Goal: Obtain resource: Download file/media

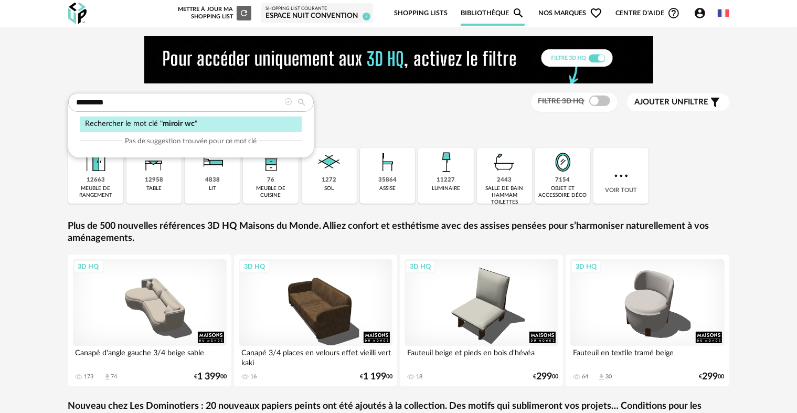
type input "*********"
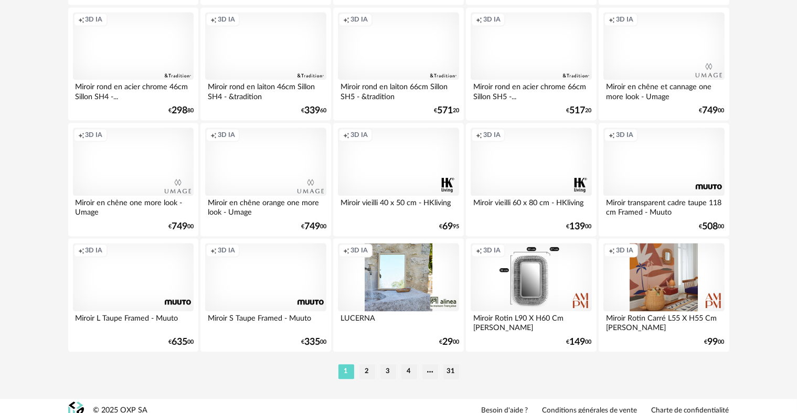
scroll to position [2168, 0]
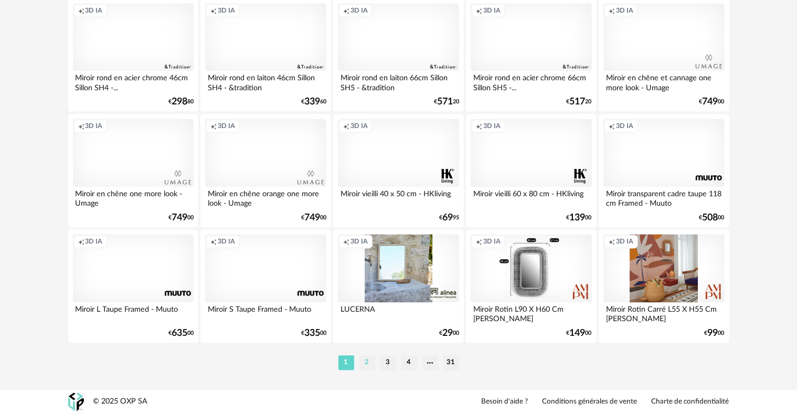
click at [366, 363] on li "2" at bounding box center [367, 362] width 16 height 15
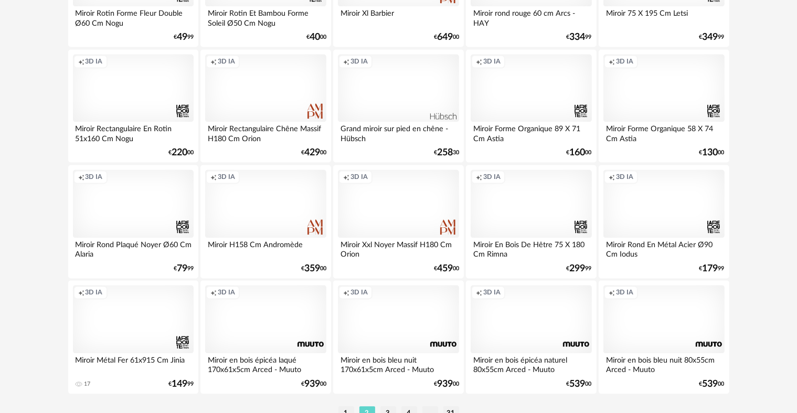
scroll to position [2168, 0]
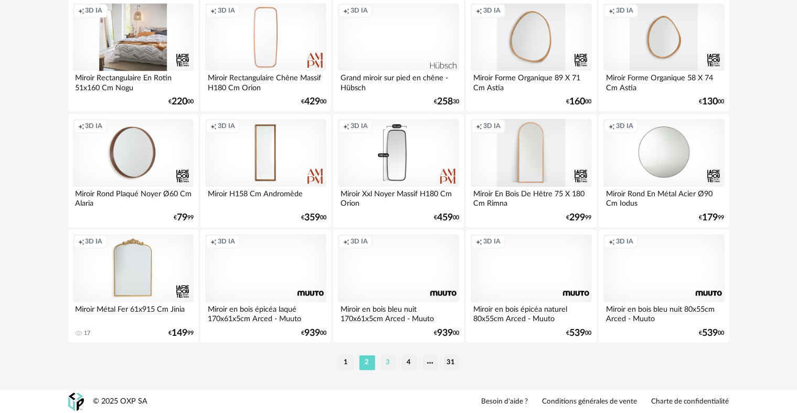
click at [391, 365] on li "3" at bounding box center [388, 362] width 16 height 15
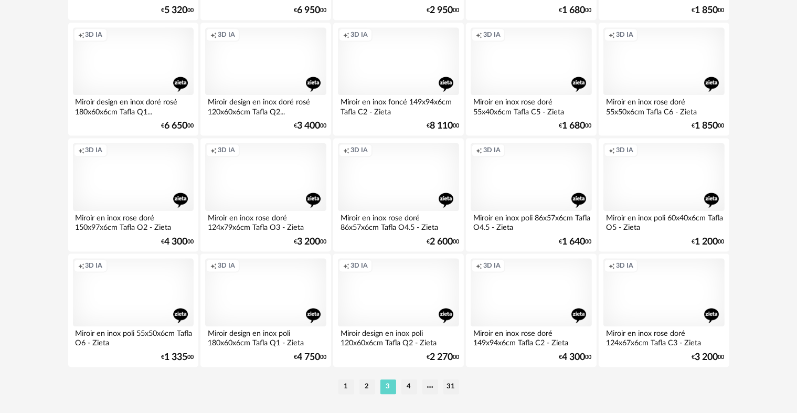
scroll to position [2168, 0]
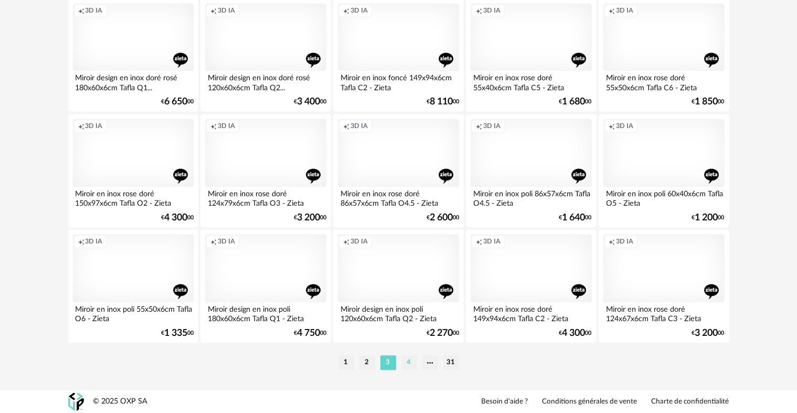
click at [412, 362] on li "4" at bounding box center [409, 362] width 16 height 15
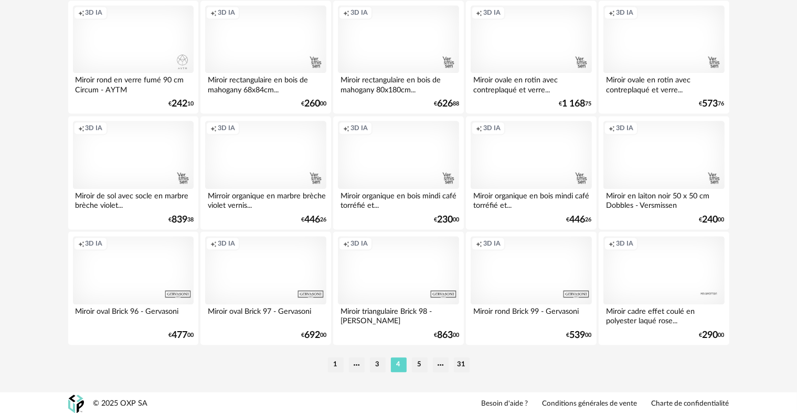
scroll to position [2168, 0]
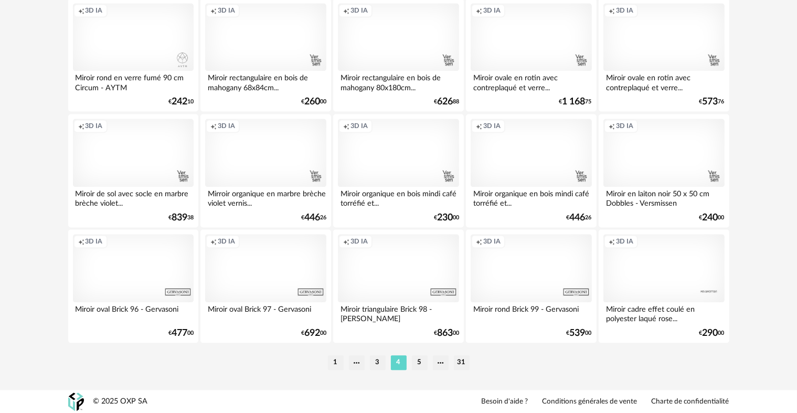
click at [668, 166] on div "Creation icon 3D IA" at bounding box center [663, 153] width 121 height 68
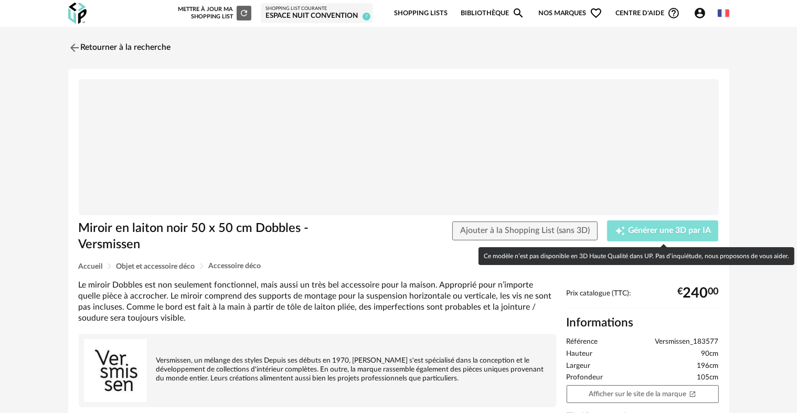
click at [666, 229] on span "Générer une 3D par IA" at bounding box center [669, 231] width 83 height 8
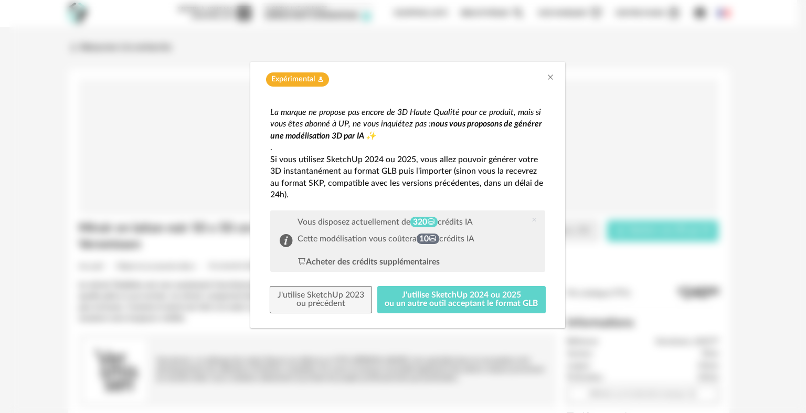
click at [556, 76] on div "Expérimental Flask icon" at bounding box center [407, 77] width 315 height 30
click at [548, 78] on icon "Close" at bounding box center [550, 77] width 8 height 8
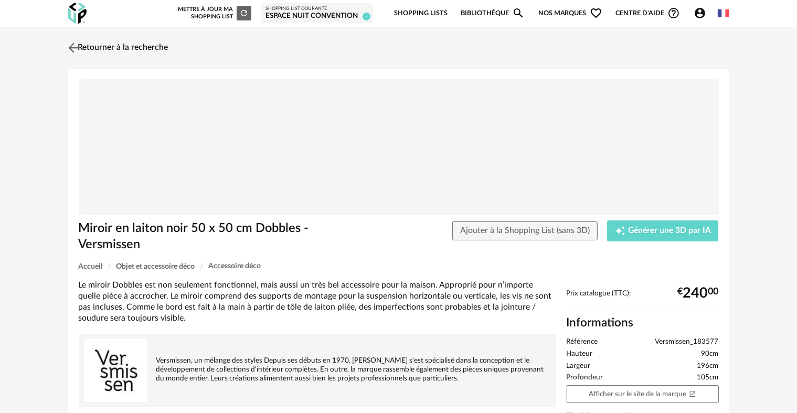
click at [94, 44] on link "Retourner à la recherche" at bounding box center [117, 47] width 103 height 23
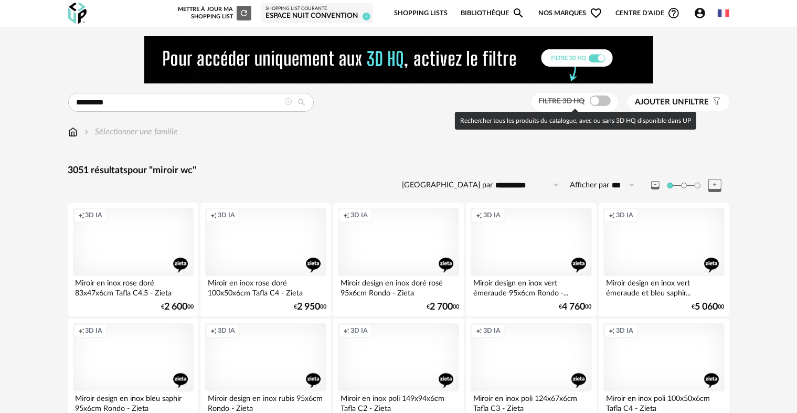
click at [605, 101] on span at bounding box center [600, 100] width 21 height 10
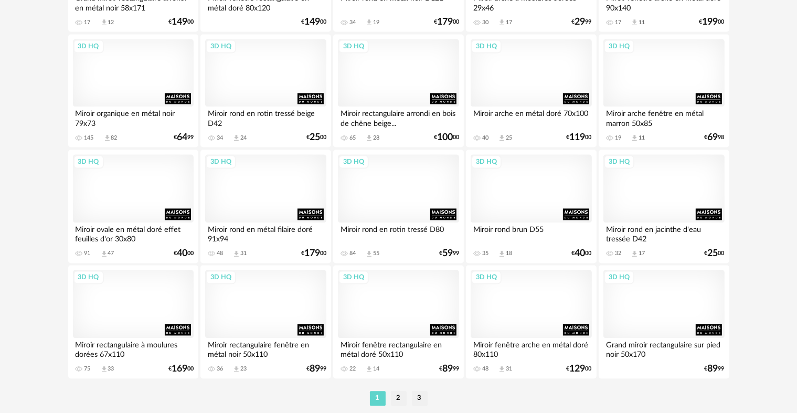
scroll to position [2168, 0]
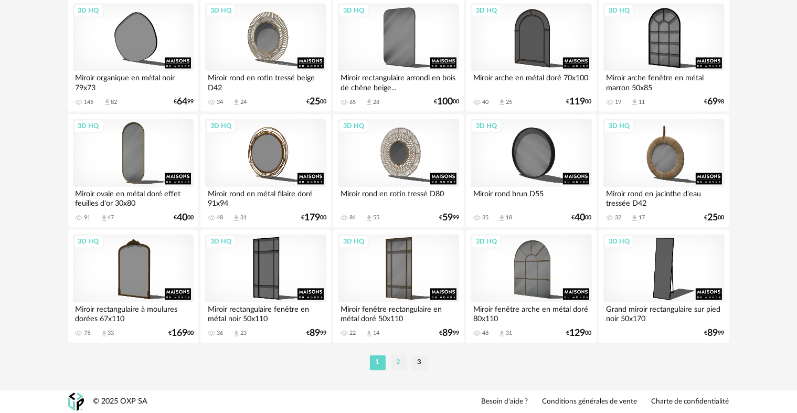
click at [397, 366] on li "2" at bounding box center [399, 362] width 16 height 15
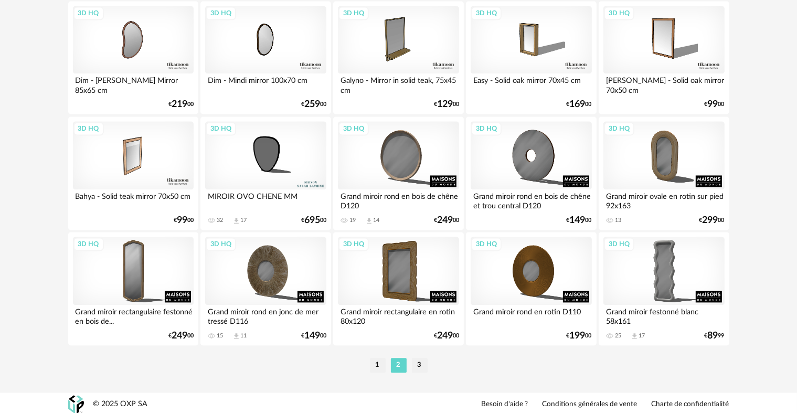
scroll to position [2168, 0]
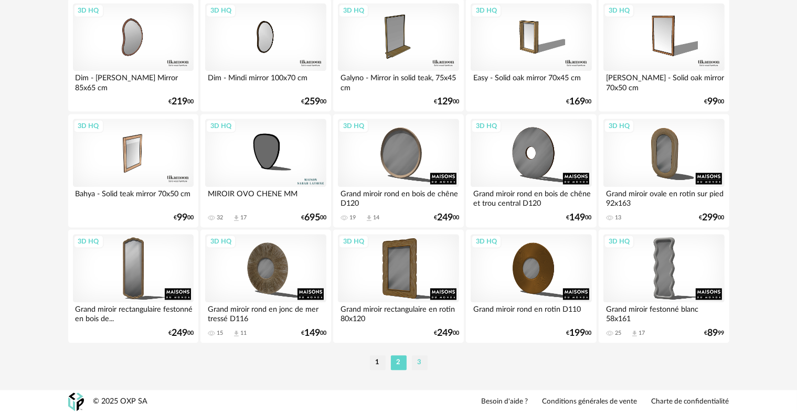
click at [417, 363] on li "3" at bounding box center [420, 362] width 16 height 15
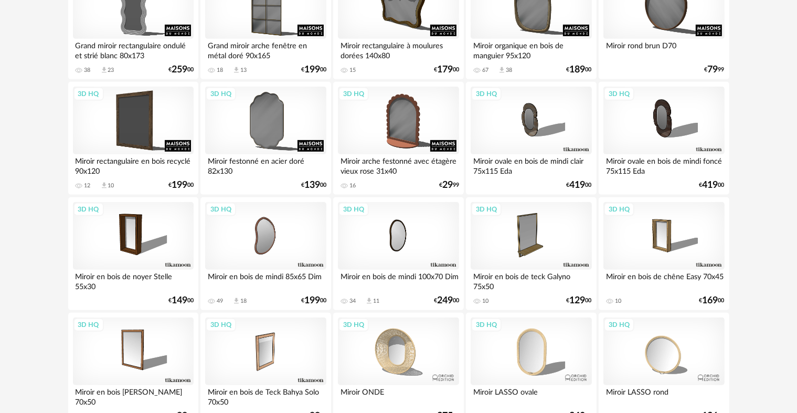
scroll to position [472, 0]
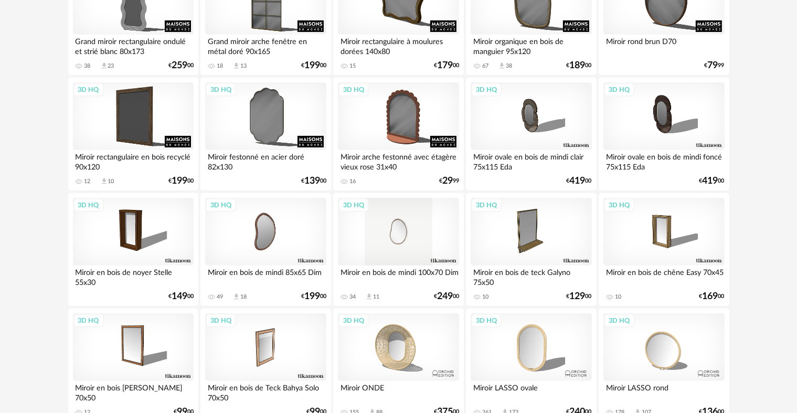
click at [411, 228] on div "3D HQ" at bounding box center [398, 232] width 121 height 68
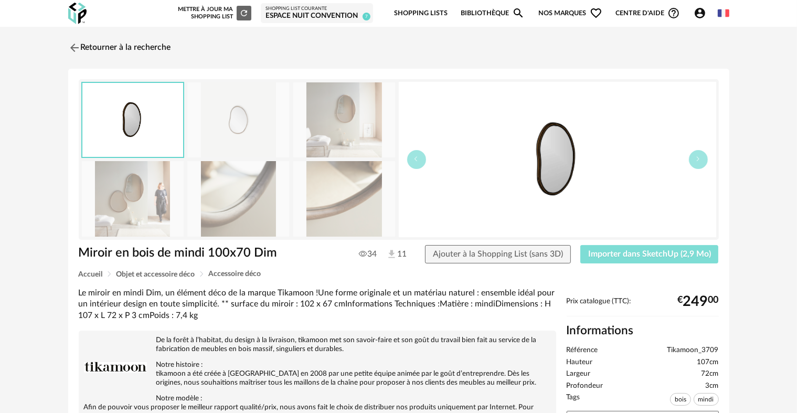
click at [634, 253] on span "Importer dans SketchUp (2,9 Mo)" at bounding box center [649, 254] width 123 height 8
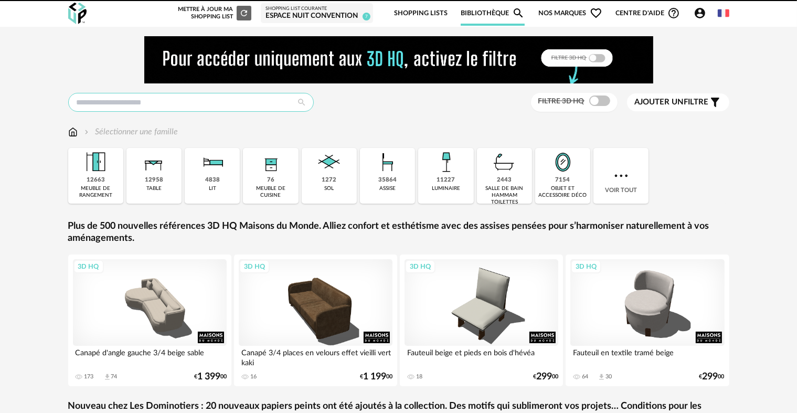
click at [202, 100] on input "text" at bounding box center [191, 102] width 246 height 19
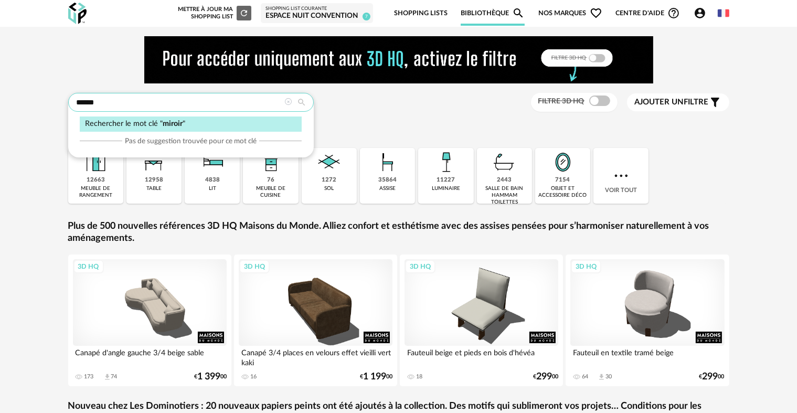
type input "******"
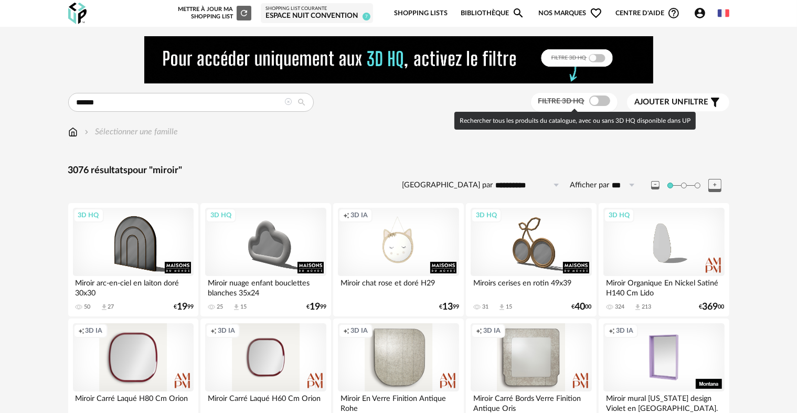
click at [606, 96] on div at bounding box center [599, 100] width 21 height 10
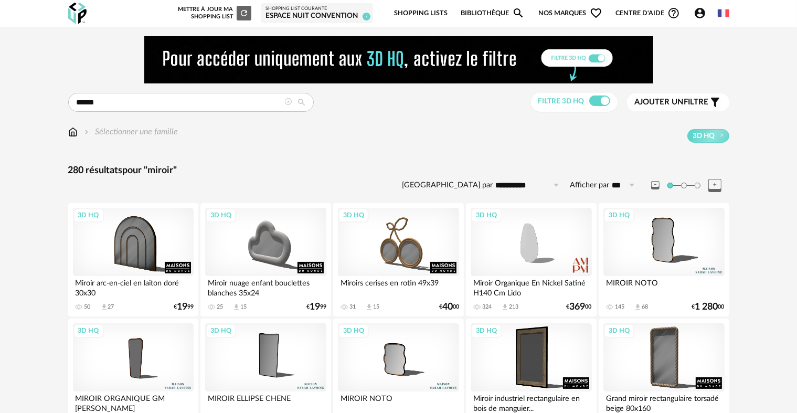
click at [692, 102] on span "Ajouter un filtre" at bounding box center [672, 102] width 74 height 10
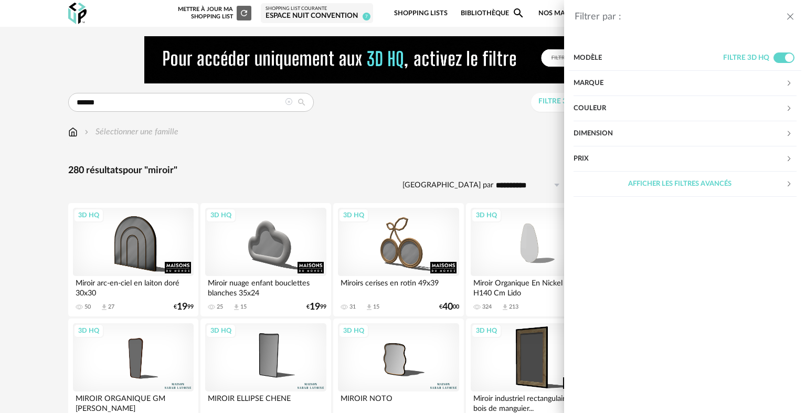
click at [631, 136] on div "Dimension" at bounding box center [679, 133] width 212 height 25
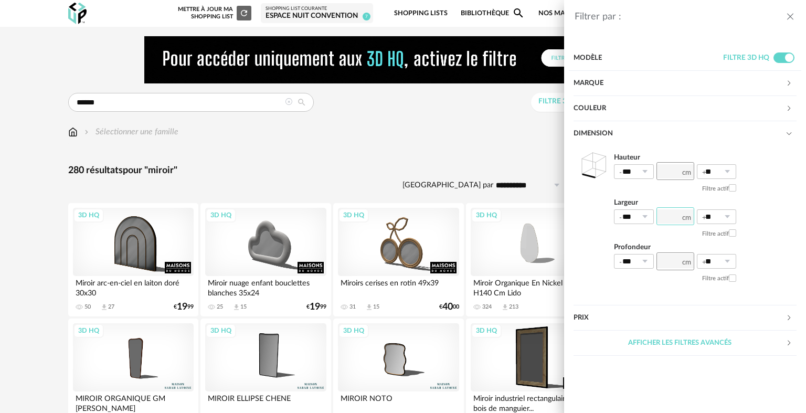
click at [669, 218] on input "number" at bounding box center [675, 216] width 38 height 18
type input "**"
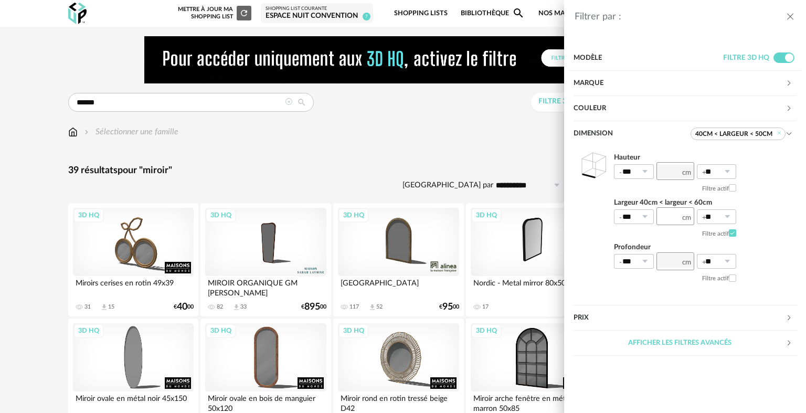
click at [791, 17] on icon "close drawer" at bounding box center [790, 17] width 10 height 10
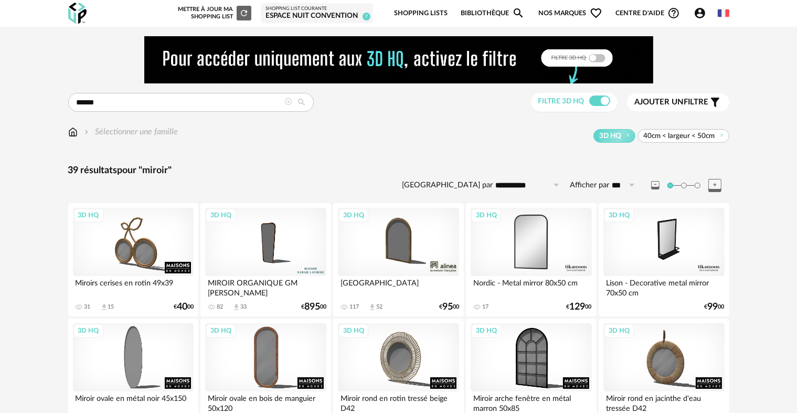
click at [549, 243] on div "3D HQ" at bounding box center [531, 242] width 121 height 68
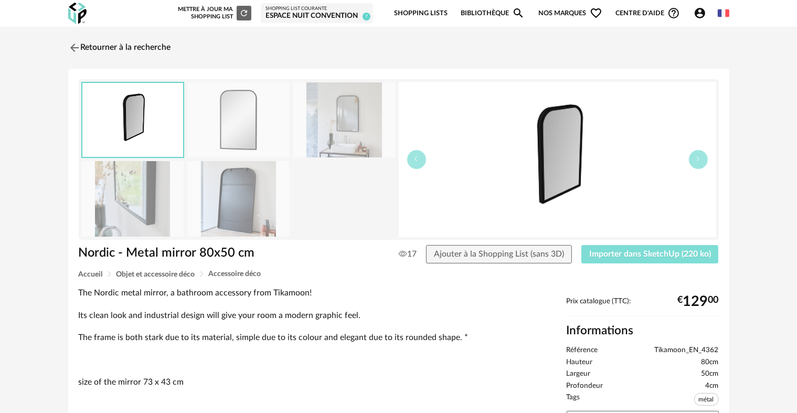
click at [664, 257] on span "Importer dans SketchUp (220 ko)" at bounding box center [650, 254] width 122 height 8
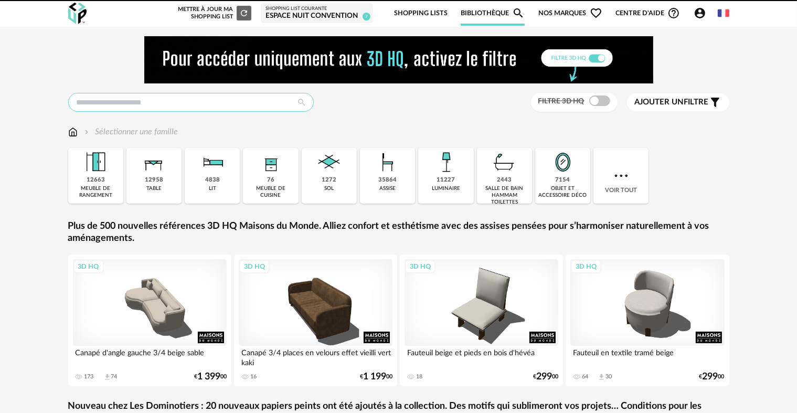
click at [234, 99] on input "text" at bounding box center [191, 102] width 246 height 19
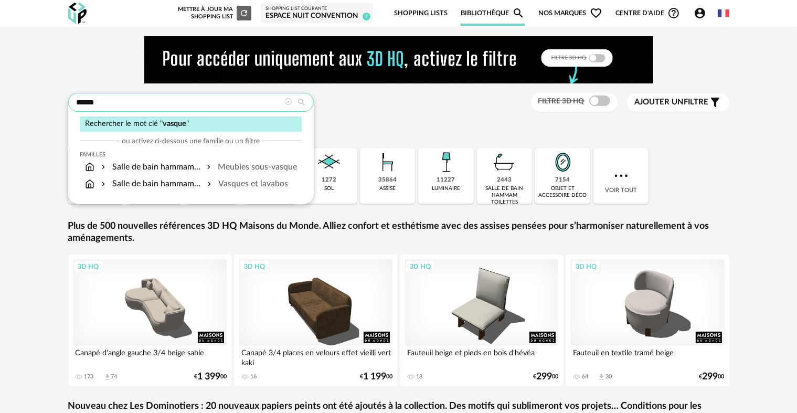
type input "******"
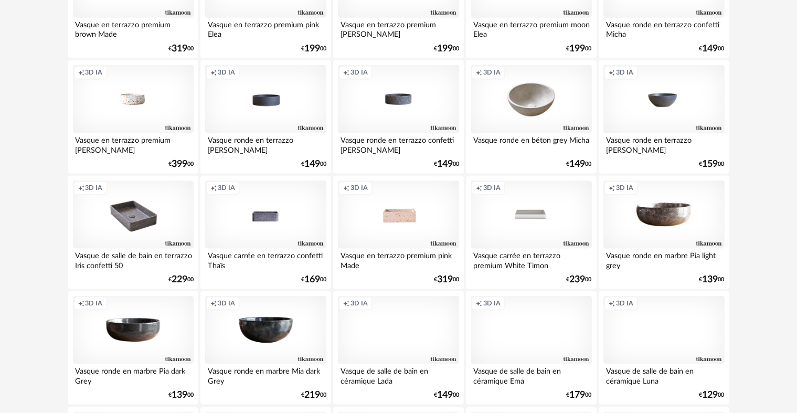
scroll to position [1300, 0]
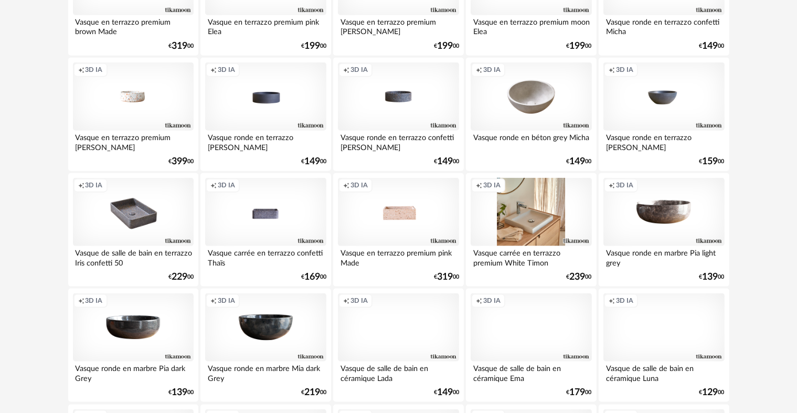
click at [514, 219] on div "Creation icon 3D IA" at bounding box center [531, 212] width 121 height 68
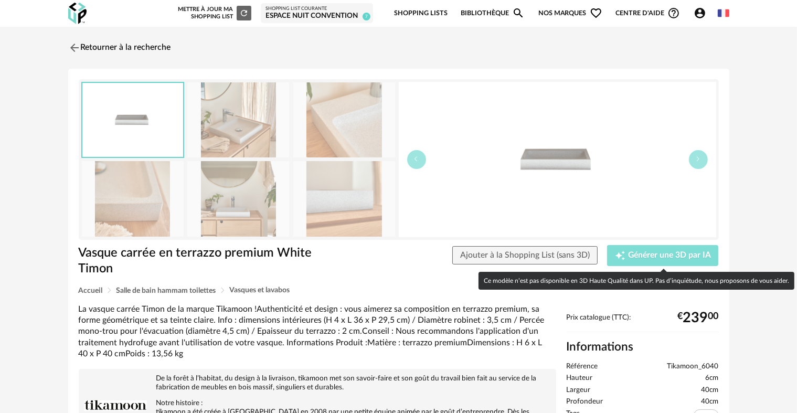
click at [652, 250] on div "Creation icon Générer une 3D par IA" at bounding box center [663, 255] width 96 height 10
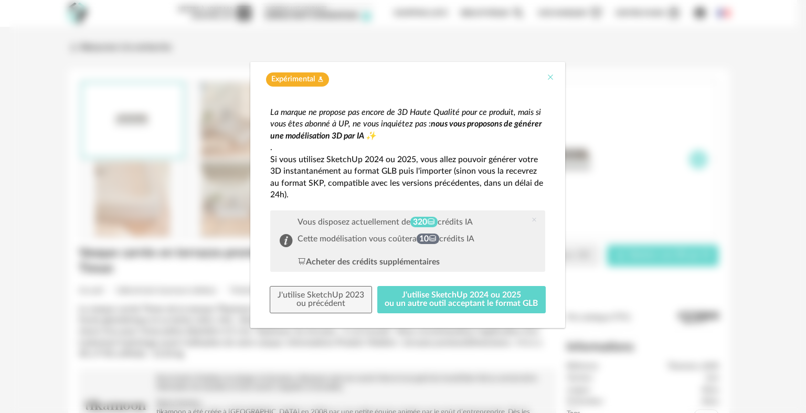
click at [549, 77] on icon "Close" at bounding box center [550, 77] width 8 height 8
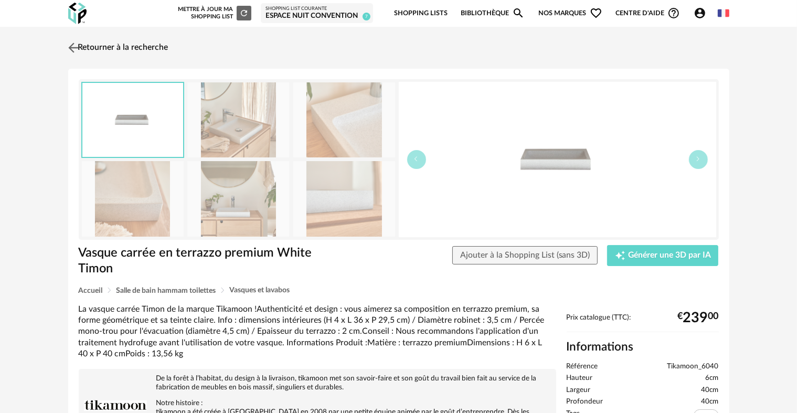
click at [109, 50] on link "Retourner à la recherche" at bounding box center [117, 47] width 103 height 23
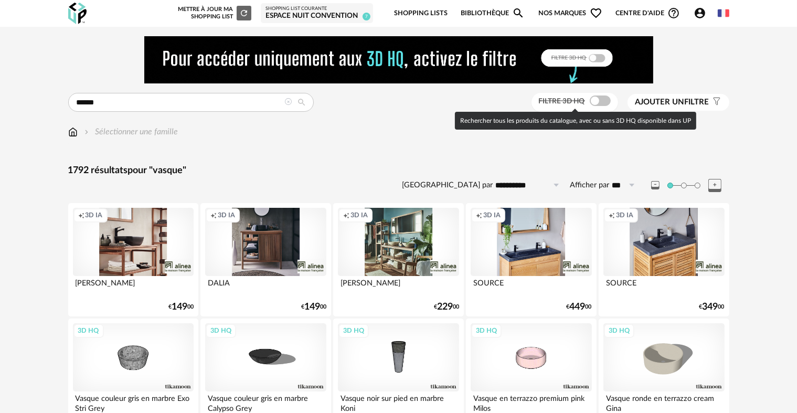
click at [595, 99] on span at bounding box center [600, 100] width 21 height 10
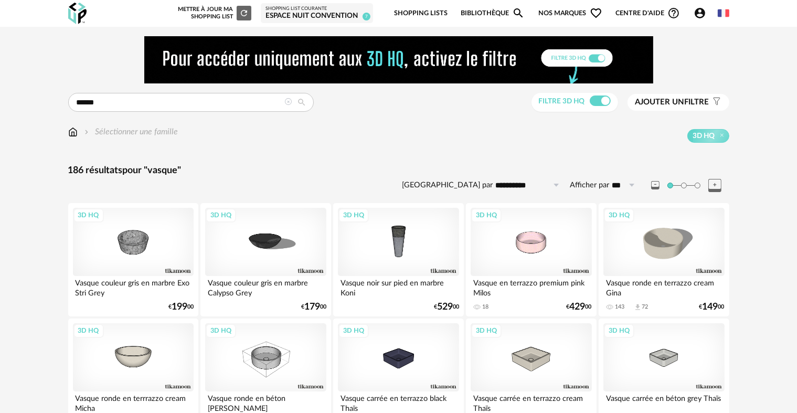
click at [686, 99] on span "Ajouter un filtre" at bounding box center [672, 102] width 74 height 10
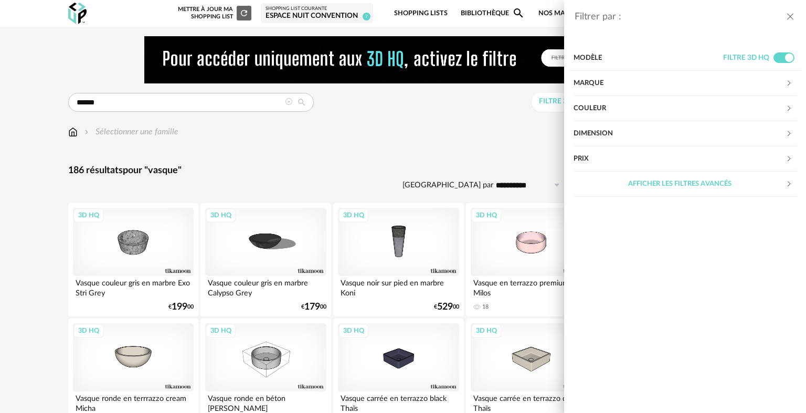
click at [637, 111] on div "Couleur" at bounding box center [679, 108] width 212 height 25
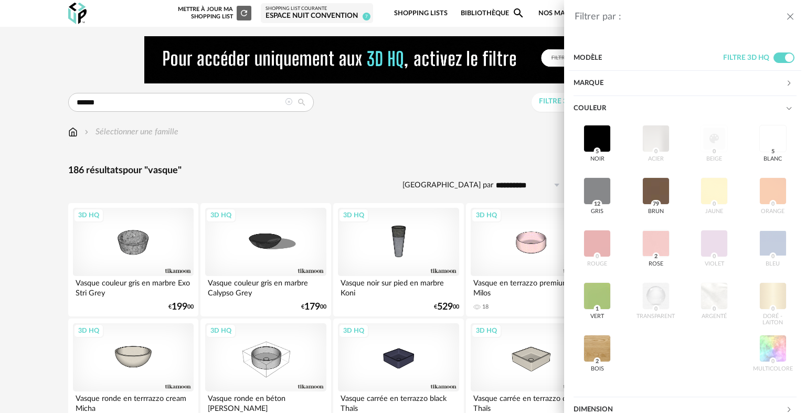
click at [634, 105] on div "Couleur" at bounding box center [679, 108] width 212 height 25
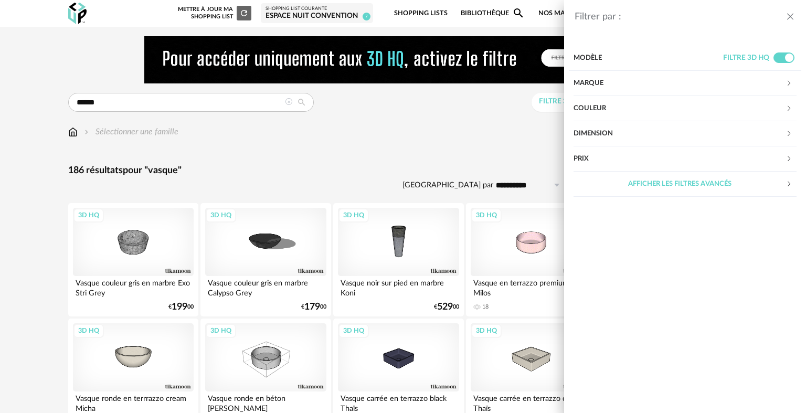
click at [619, 133] on div "Dimension" at bounding box center [679, 133] width 212 height 25
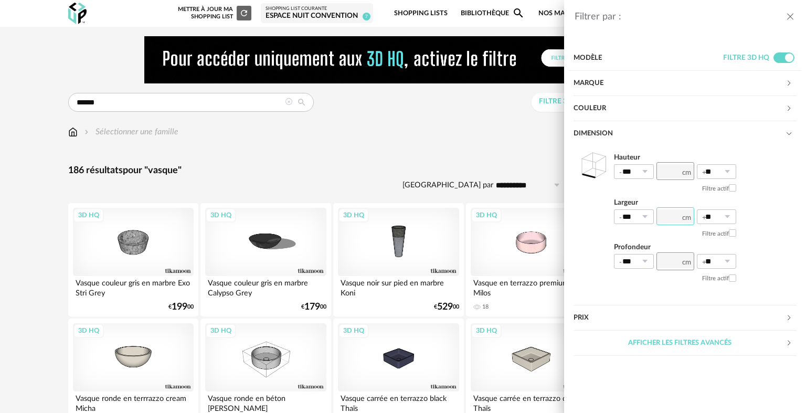
click at [679, 222] on input "number" at bounding box center [675, 216] width 38 height 18
type input "**"
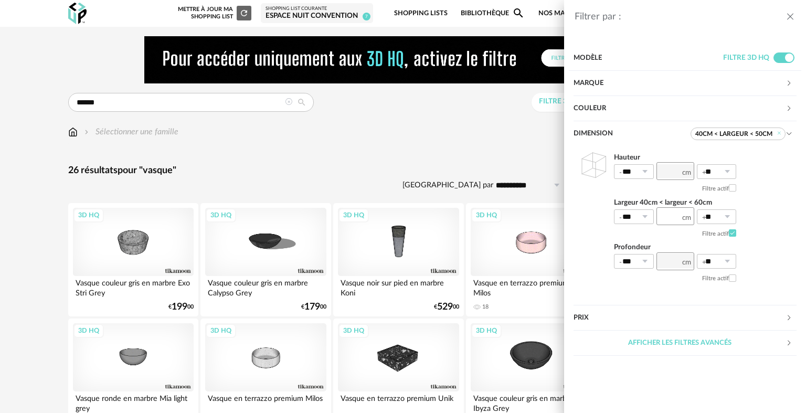
click at [791, 15] on icon "close drawer" at bounding box center [790, 17] width 10 height 10
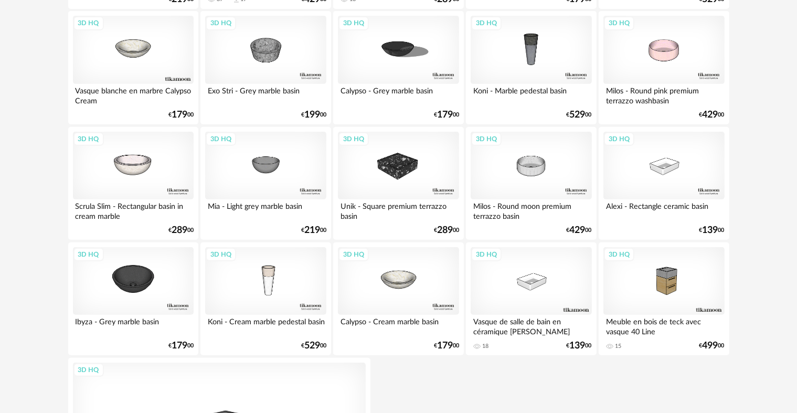
scroll to position [412, 0]
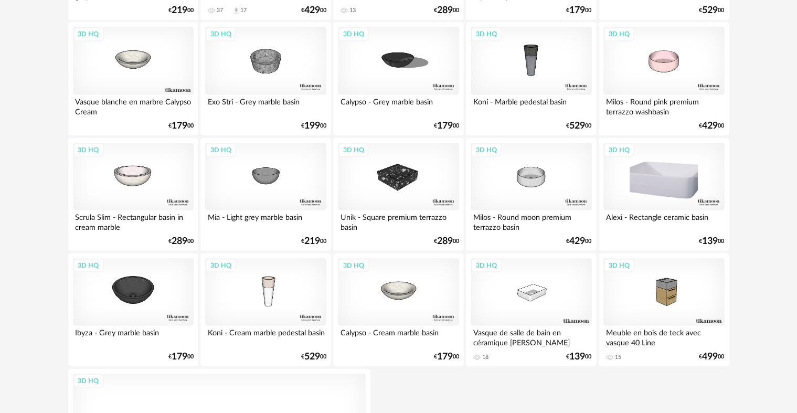
click at [635, 180] on div "3D HQ" at bounding box center [663, 177] width 121 height 68
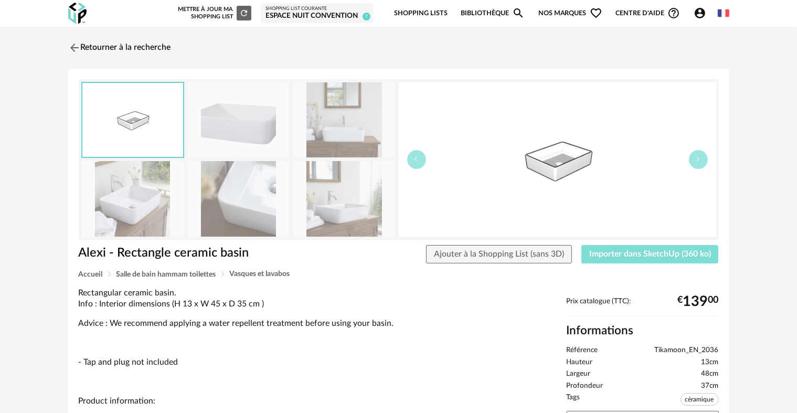
click at [642, 253] on span "Importer dans SketchUp (360 ko)" at bounding box center [650, 254] width 122 height 8
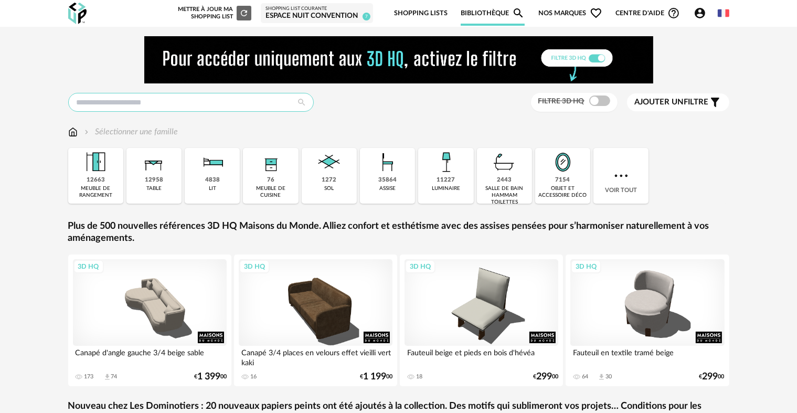
click at [185, 102] on input "text" at bounding box center [191, 102] width 246 height 19
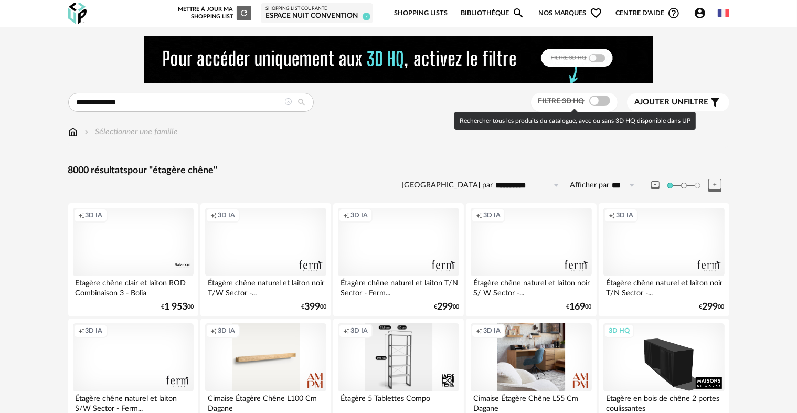
click at [598, 99] on span at bounding box center [599, 100] width 21 height 10
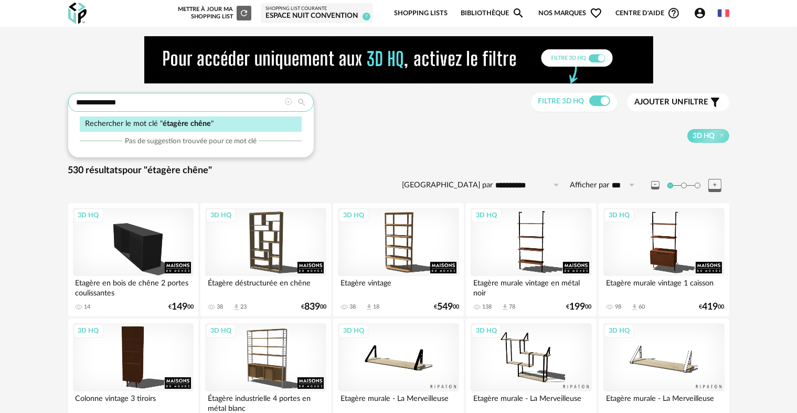
click at [103, 104] on input "**********" at bounding box center [191, 102] width 246 height 19
type input "**********"
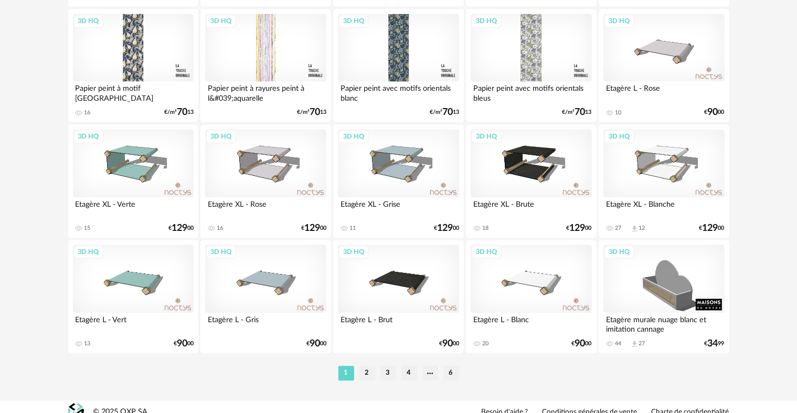
scroll to position [2168, 0]
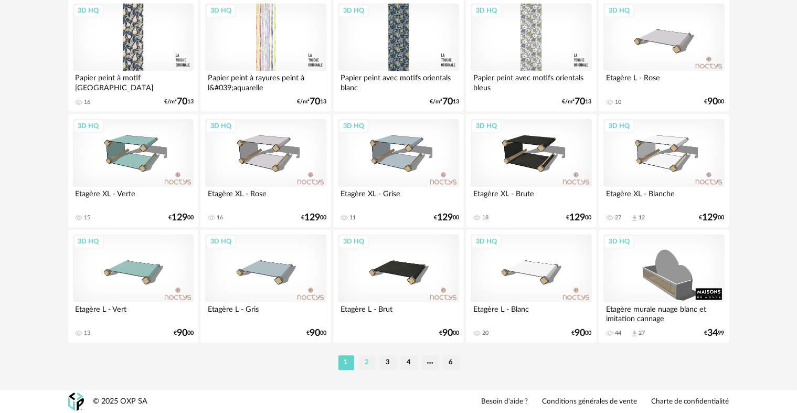
click at [364, 360] on li "2" at bounding box center [367, 362] width 16 height 15
